Goal: Obtain resource: Download file/media

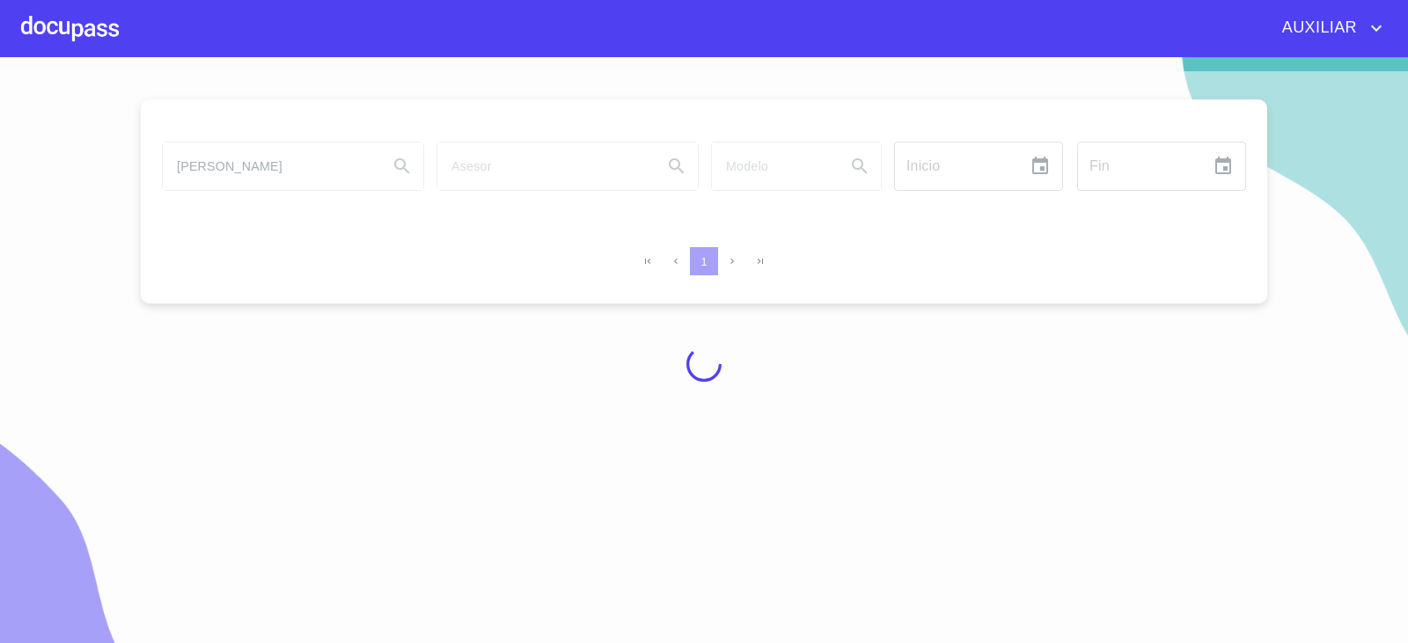
click at [313, 174] on div at bounding box center [704, 364] width 1408 height 586
click at [325, 161] on div at bounding box center [704, 364] width 1408 height 586
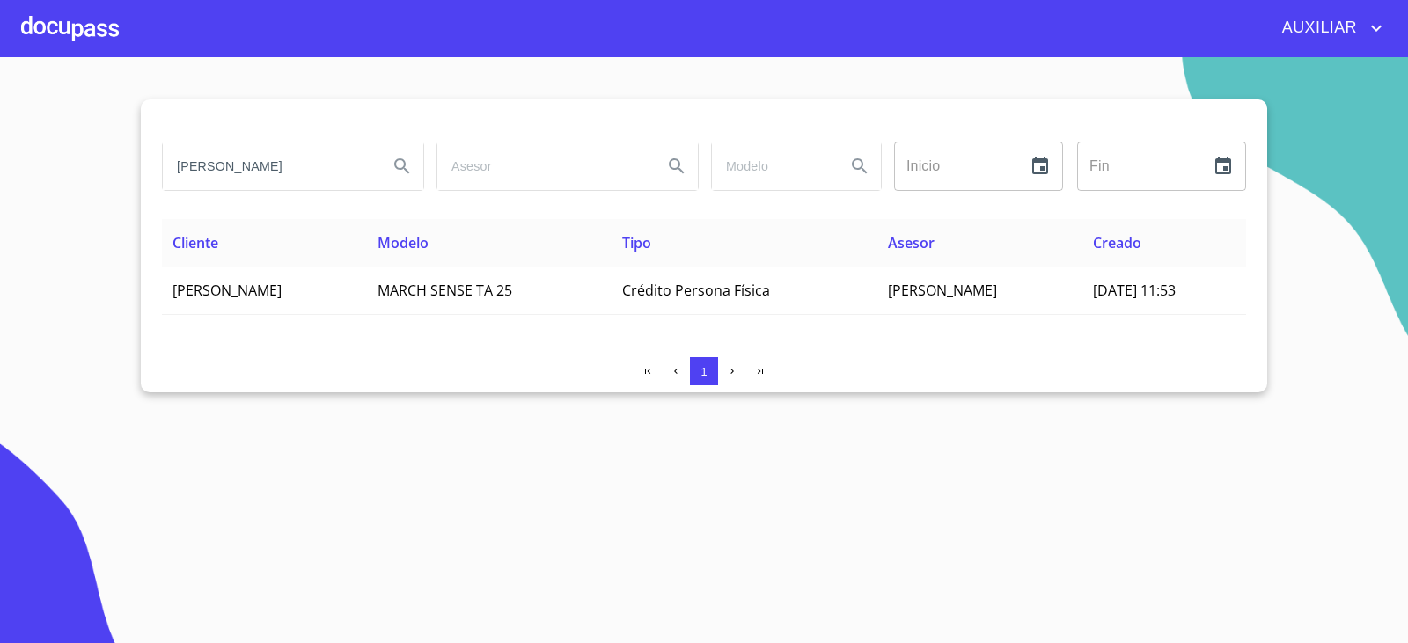
drag, startPoint x: 353, startPoint y: 170, endPoint x: 0, endPoint y: 268, distance: 366.2
click at [0, 268] on section "[PERSON_NAME] Inicio ​ Fin ​ Cliente Modelo Tipo Asesor Creado [PERSON_NAME] MA…" at bounding box center [704, 350] width 1408 height 586
type input "[PERSON_NAME]"
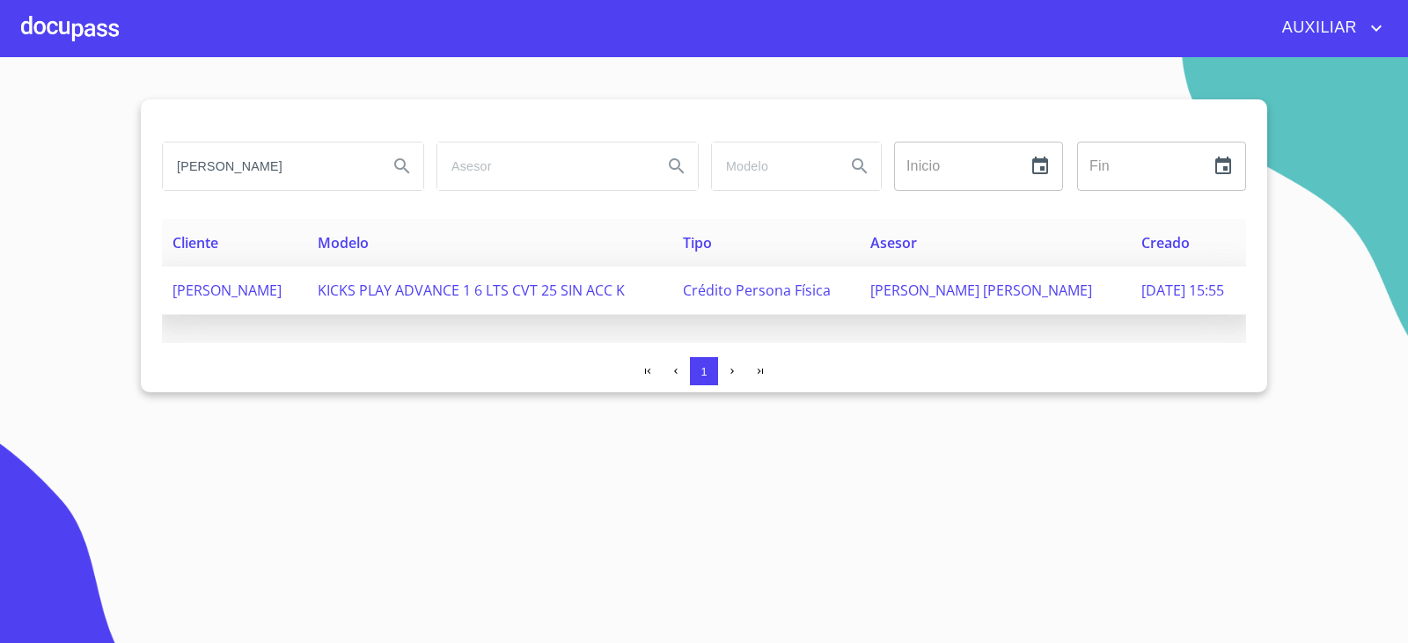
click at [307, 312] on td "[PERSON_NAME]" at bounding box center [234, 291] width 145 height 48
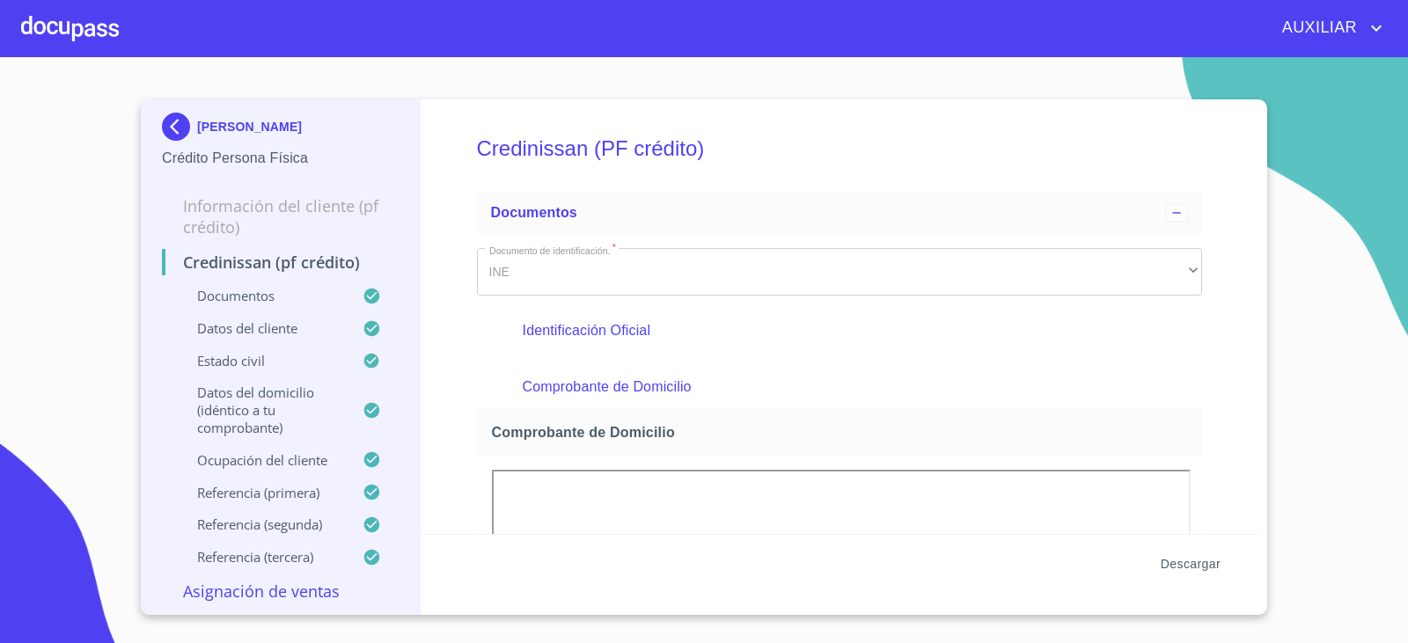
click at [1196, 569] on span "Descargar" at bounding box center [1191, 565] width 60 height 22
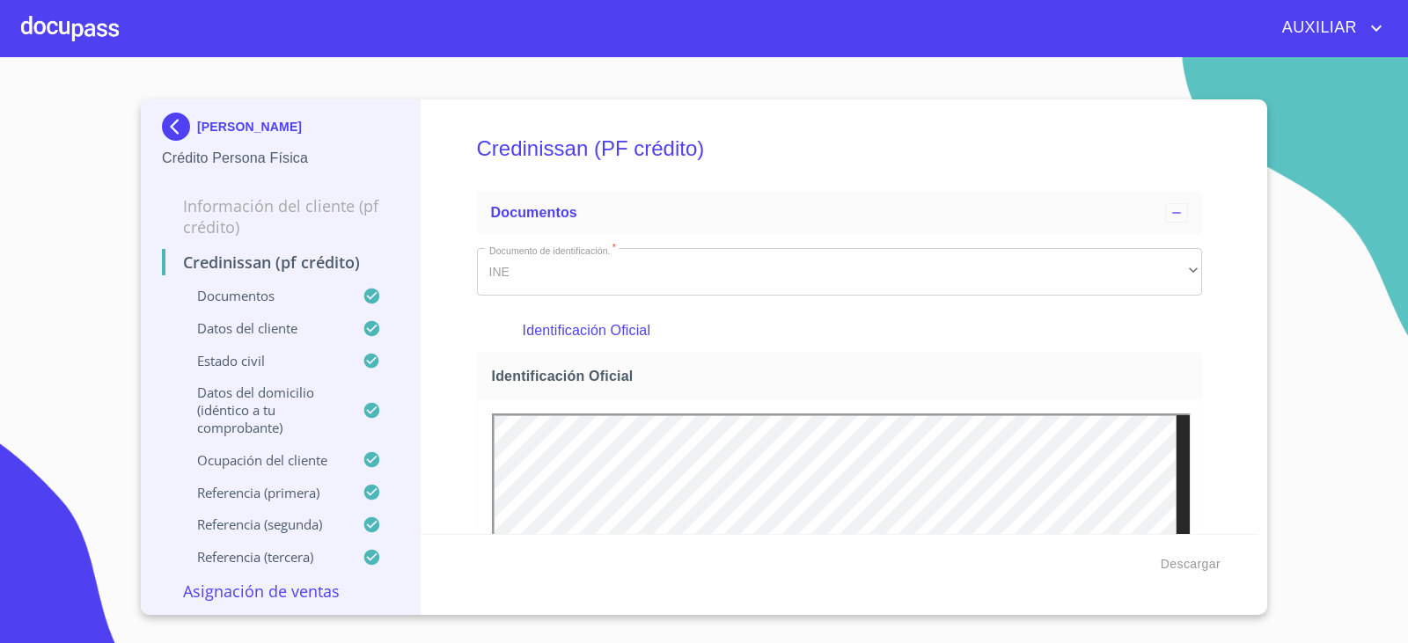
click at [159, 136] on div "[PERSON_NAME] Crédito Persona Física Información del cliente (PF crédito) Credi…" at bounding box center [281, 357] width 280 height 516
click at [171, 124] on img at bounding box center [179, 127] width 35 height 28
